Goal: Information Seeking & Learning: Find specific fact

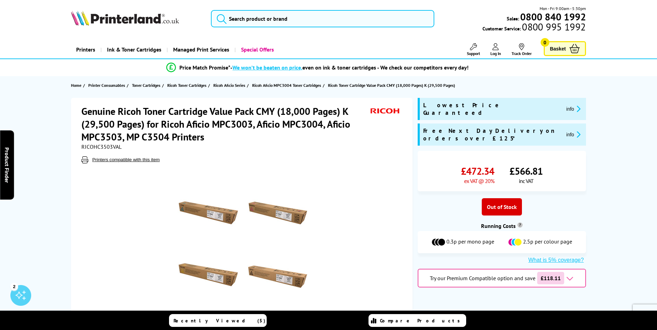
click at [106, 147] on span "RICOHC3503VAL" at bounding box center [101, 146] width 40 height 7
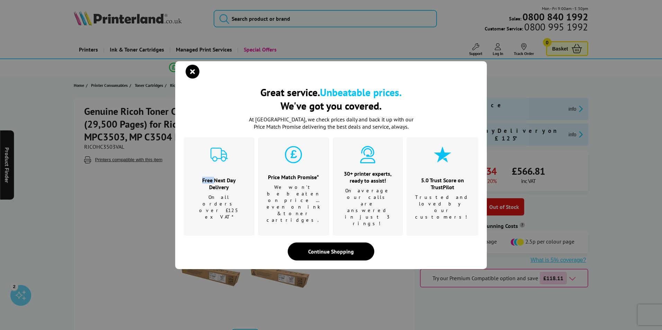
click at [106, 147] on div "Great service. Unbeatable prices. We've got you covered. Great service. Unbeata…" at bounding box center [331, 165] width 662 height 330
click at [197, 79] on icon "close modal" at bounding box center [193, 72] width 14 height 14
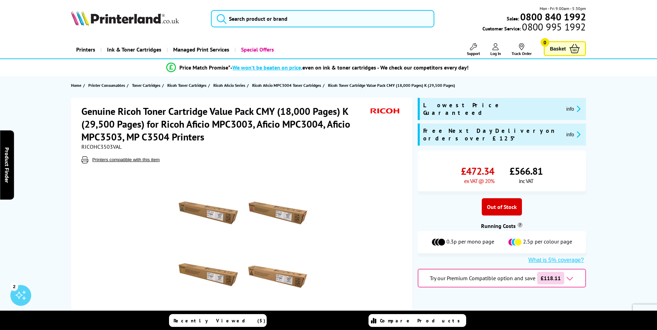
click at [108, 148] on span "RICOHC3503VAL" at bounding box center [101, 146] width 40 height 7
copy span "RICOHC3503VAL"
